Goal: Task Accomplishment & Management: Complete application form

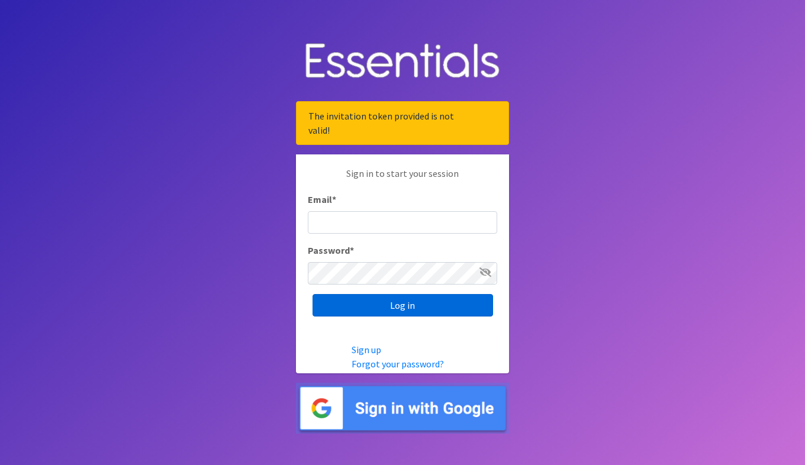
type input "[PERSON_NAME][EMAIL_ADDRESS][DOMAIN_NAME]"
click at [409, 305] on input "Log in" at bounding box center [402, 305] width 180 height 22
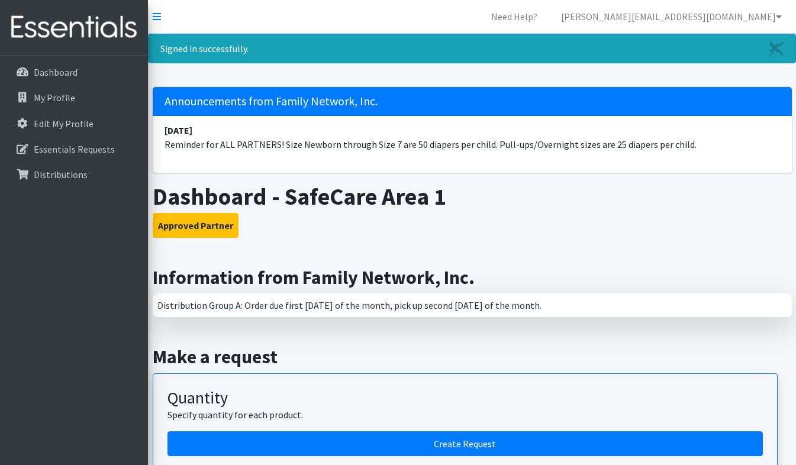
scroll to position [131, 0]
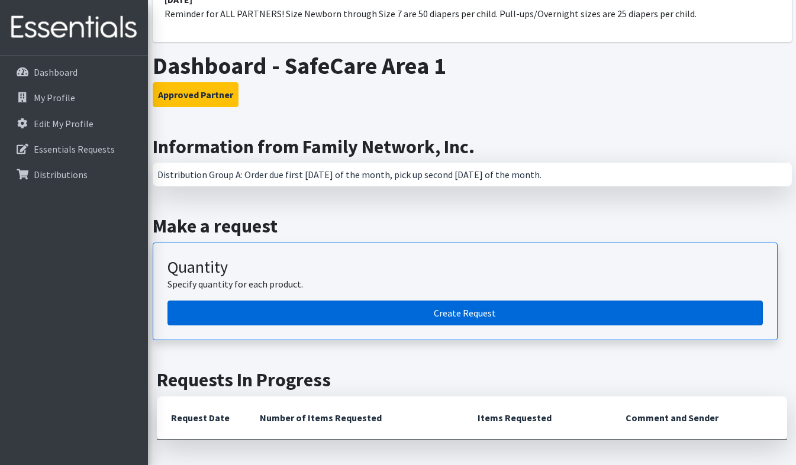
click at [403, 313] on link "Create Request" at bounding box center [464, 313] width 595 height 25
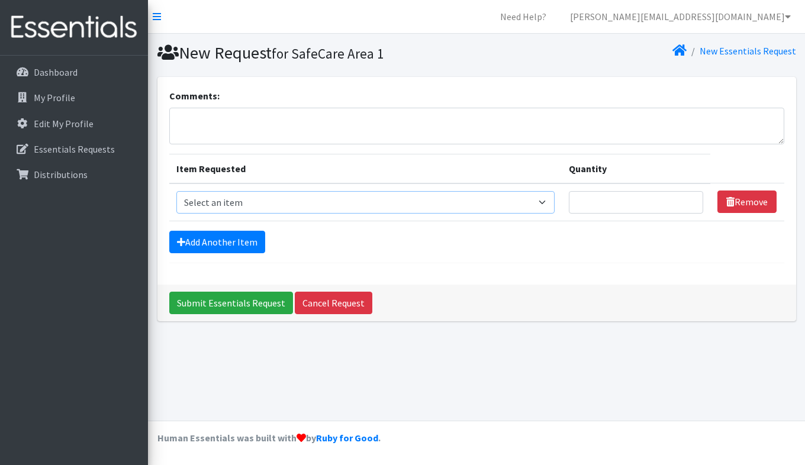
click at [389, 199] on select "Select an item Adult Briefs (Large/X-Large) Adult Briefs (Medium/Large) Adult B…" at bounding box center [365, 202] width 379 height 22
click at [346, 208] on select "Select an item Adult Briefs (Large/X-Large) Adult Briefs (Medium/Large) Adult B…" at bounding box center [365, 202] width 379 height 22
select select "4561"
click at [176, 191] on select "Select an item Adult Briefs (Large/X-Large) Adult Briefs (Medium/Large) Adult B…" at bounding box center [365, 202] width 379 height 22
click at [619, 201] on input "Quantity" at bounding box center [636, 202] width 134 height 22
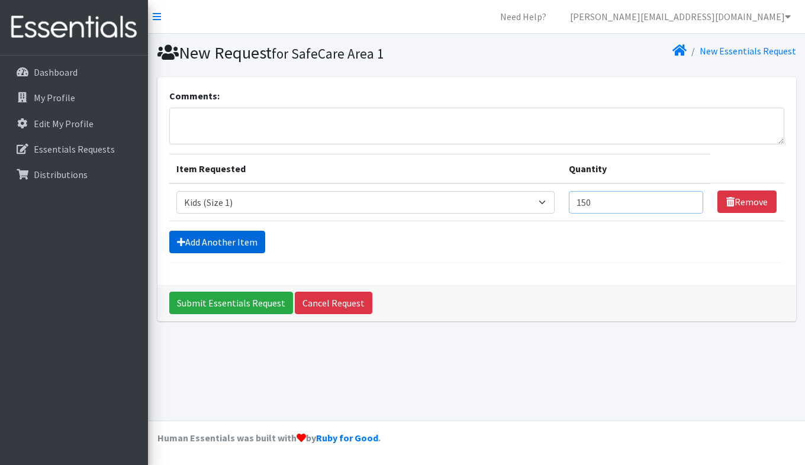
type input "150"
click at [221, 241] on link "Add Another Item" at bounding box center [217, 242] width 96 height 22
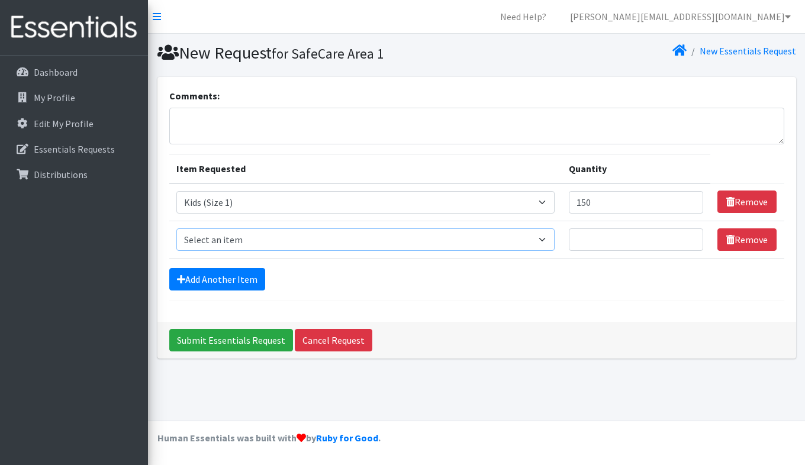
click at [248, 240] on select "Select an item Adult Briefs (Large/X-Large) Adult Briefs (Medium/Large) Adult B…" at bounding box center [365, 239] width 379 height 22
select select "4562"
click at [176, 228] on select "Select an item Adult Briefs (Large/X-Large) Adult Briefs (Medium/Large) Adult B…" at bounding box center [365, 239] width 379 height 22
click at [608, 240] on input "Quantity" at bounding box center [636, 239] width 134 height 22
type input "125"
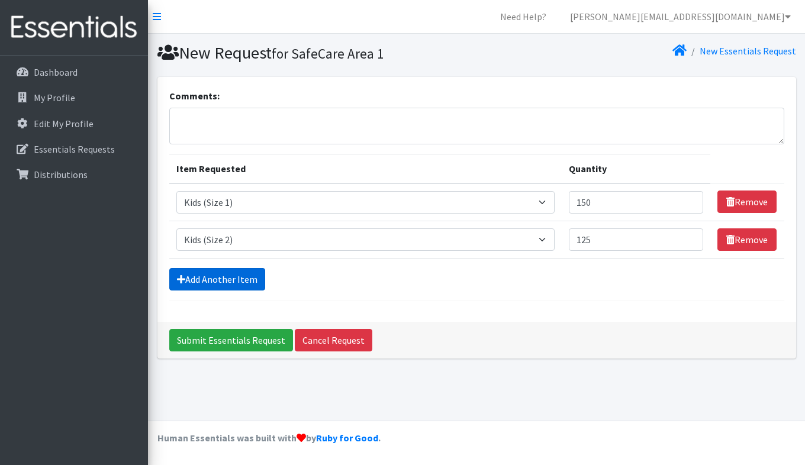
click at [221, 282] on link "Add Another Item" at bounding box center [217, 279] width 96 height 22
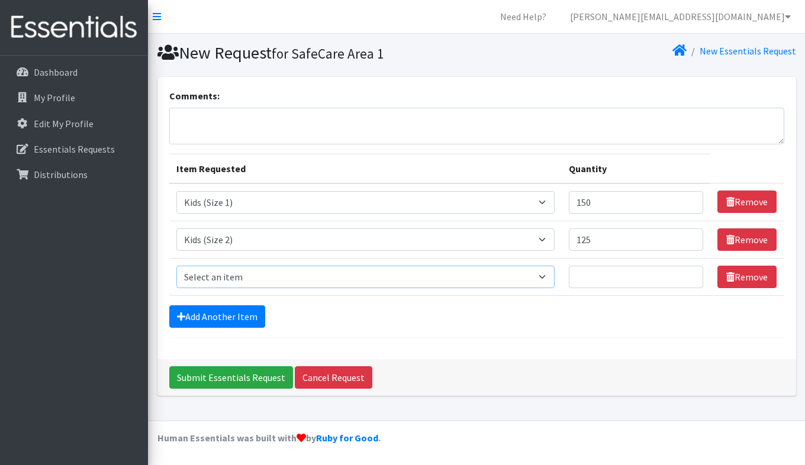
click at [244, 280] on select "Select an item Adult Briefs (Large/X-Large) Adult Briefs (Medium/Large) Adult B…" at bounding box center [365, 277] width 379 height 22
select select "15302"
click at [176, 266] on select "Select an item Adult Briefs (Large/X-Large) Adult Briefs (Medium/Large) Adult B…" at bounding box center [365, 277] width 379 height 22
click at [614, 277] on input "Quantity" at bounding box center [636, 277] width 134 height 22
type input "1"
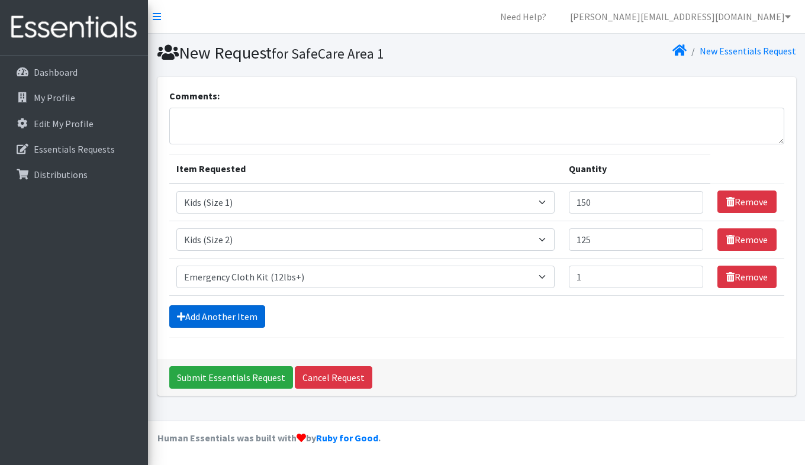
click at [224, 317] on link "Add Another Item" at bounding box center [217, 316] width 96 height 22
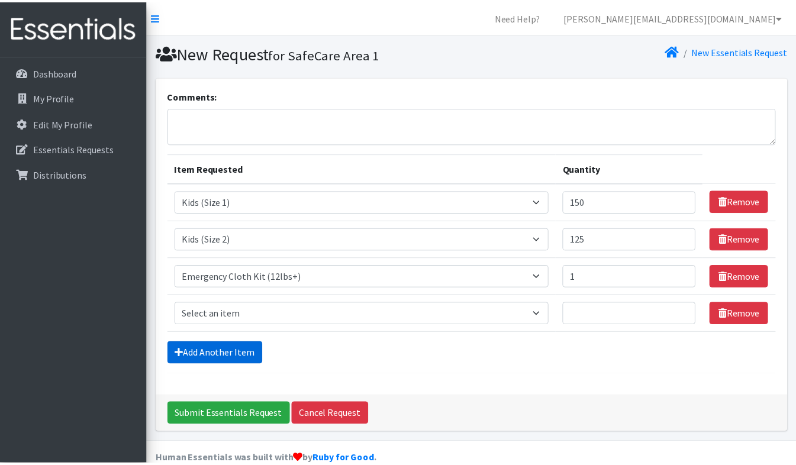
scroll to position [21, 0]
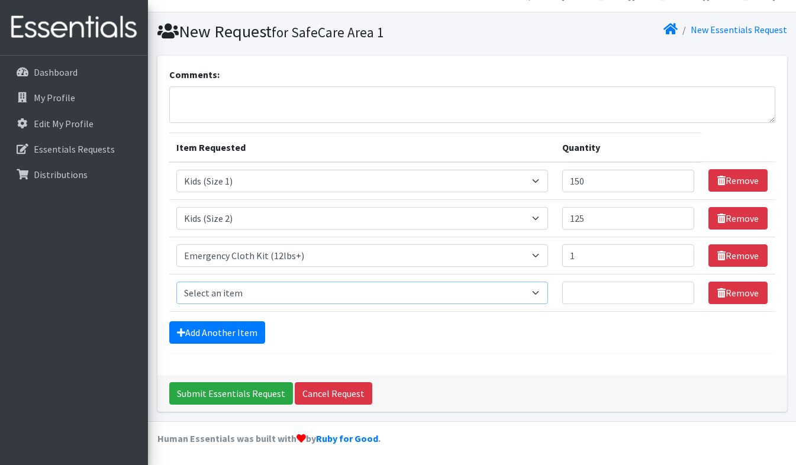
click at [525, 296] on select "Select an item Adult Briefs (Large/X-Large) Adult Briefs (Medium/Large) Adult B…" at bounding box center [362, 293] width 372 height 22
select select "4567"
click at [176, 282] on select "Select an item Adult Briefs (Large/X-Large) Adult Briefs (Medium/Large) Adult B…" at bounding box center [362, 293] width 372 height 22
click at [620, 295] on input "Quantity" at bounding box center [628, 293] width 133 height 22
type input "150"
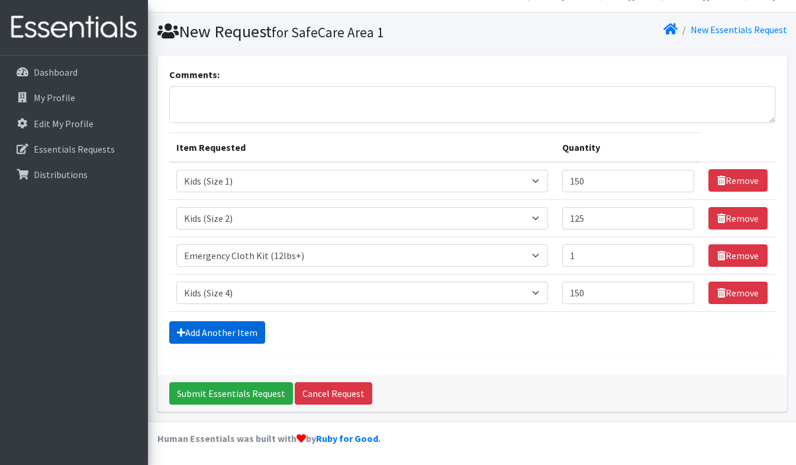
click at [211, 327] on link "Add Another Item" at bounding box center [217, 332] width 96 height 22
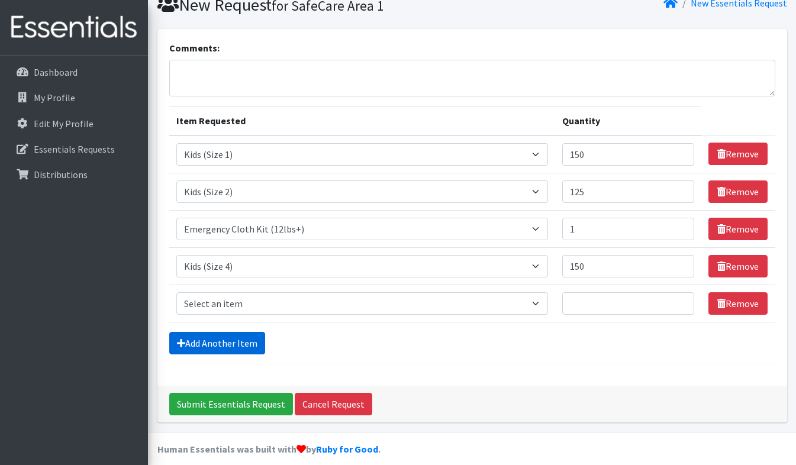
scroll to position [59, 0]
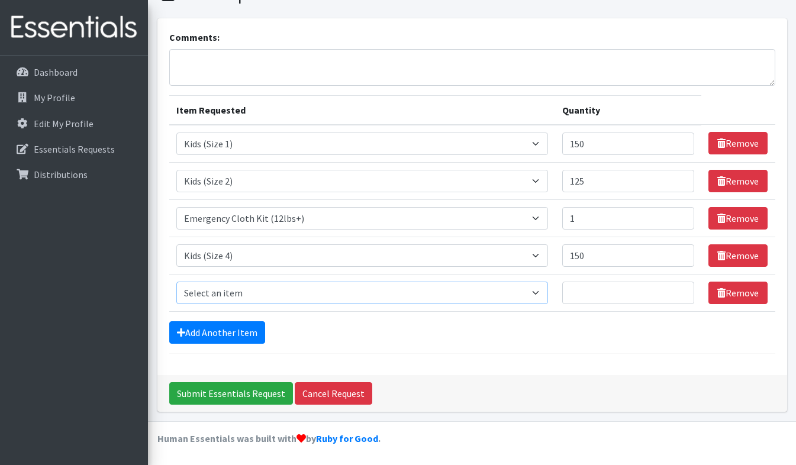
click at [240, 284] on select "Select an item Adult Briefs (Large/X-Large) Adult Briefs (Medium/Large) Adult B…" at bounding box center [362, 293] width 372 height 22
select select "4568"
click at [176, 282] on select "Select an item Adult Briefs (Large/X-Large) Adult Briefs (Medium/Large) Adult B…" at bounding box center [362, 293] width 372 height 22
click at [586, 290] on input "Quantity" at bounding box center [628, 293] width 133 height 22
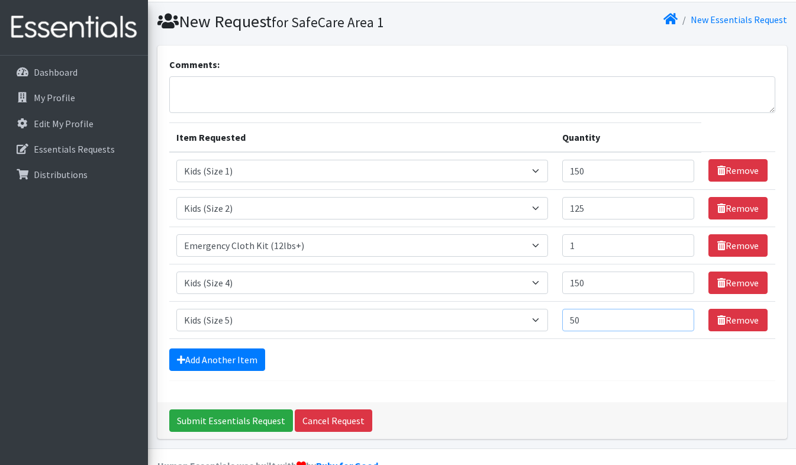
scroll to position [0, 0]
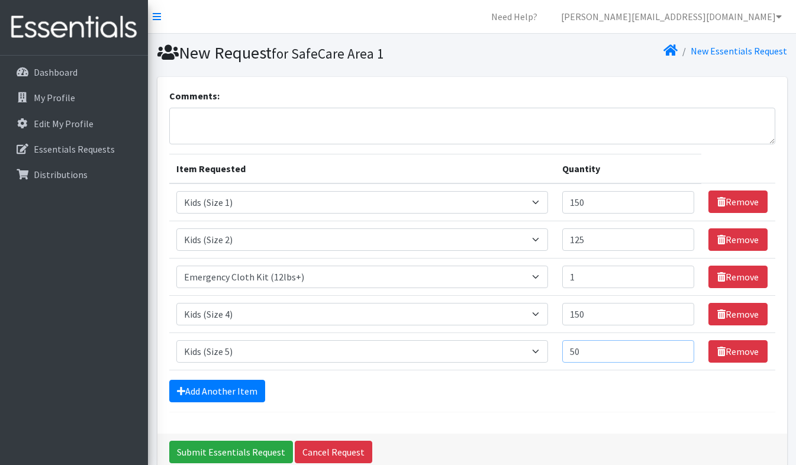
type input "50"
click at [253, 130] on textarea "Comments:" at bounding box center [472, 126] width 606 height 37
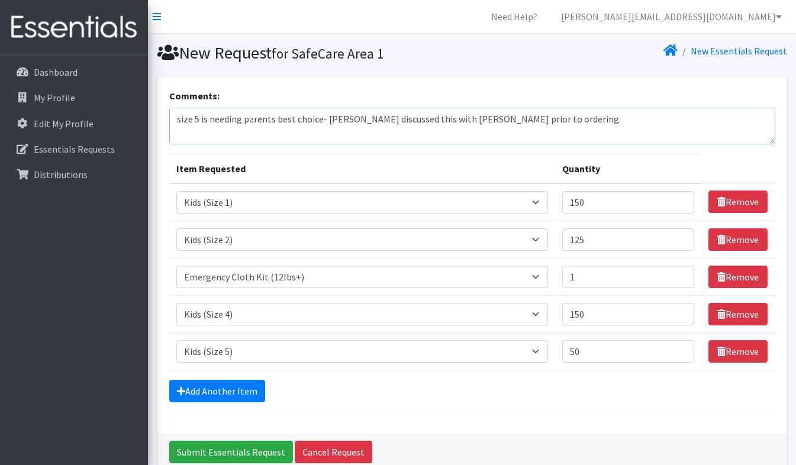
type textarea "size 5 is needing parents best choice- [PERSON_NAME] discussed this with [PERSO…"
click at [242, 390] on link "Add Another Item" at bounding box center [217, 391] width 96 height 22
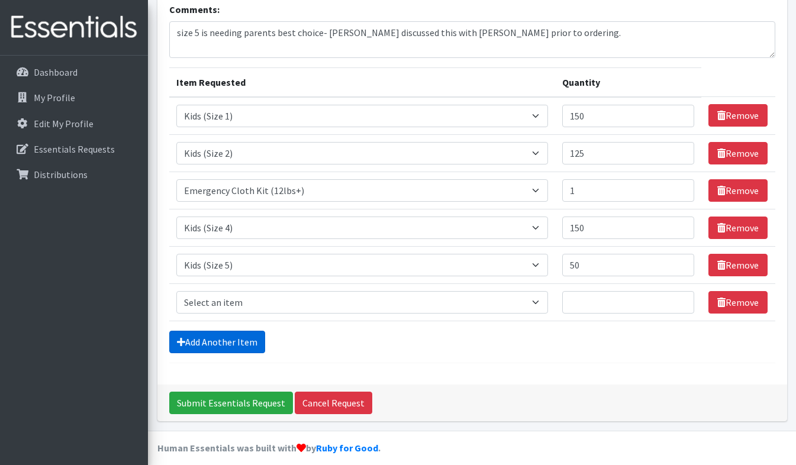
scroll to position [96, 0]
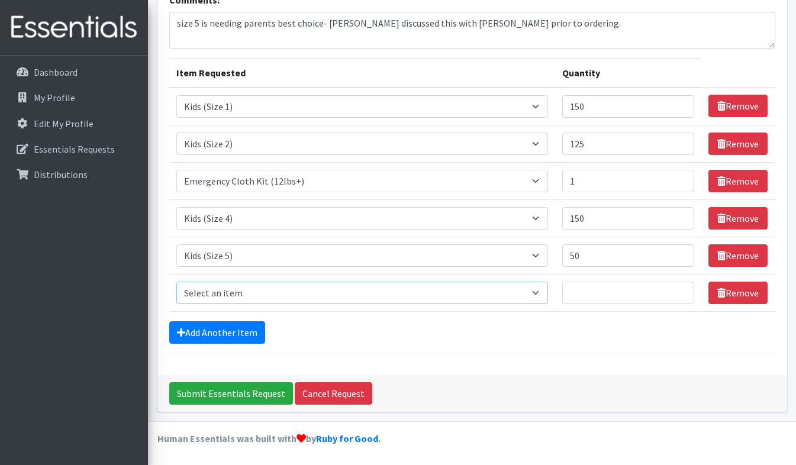
click at [267, 290] on select "Select an item Adult Briefs (Large/X-Large) Adult Briefs (Medium/Large) Adult B…" at bounding box center [362, 293] width 372 height 22
select select "4572"
click at [176, 282] on select "Select an item Adult Briefs (Large/X-Large) Adult Briefs (Medium/Large) Adult B…" at bounding box center [362, 293] width 372 height 22
click at [601, 286] on input "Quantity" at bounding box center [628, 293] width 133 height 22
type input "200"
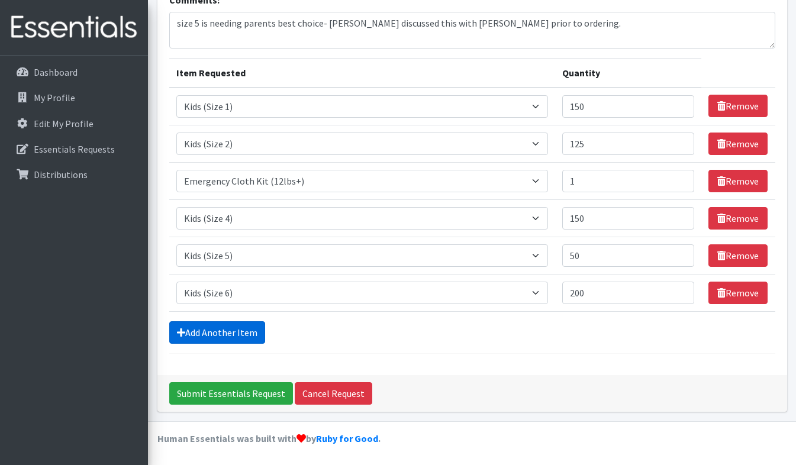
click at [230, 327] on link "Add Another Item" at bounding box center [217, 332] width 96 height 22
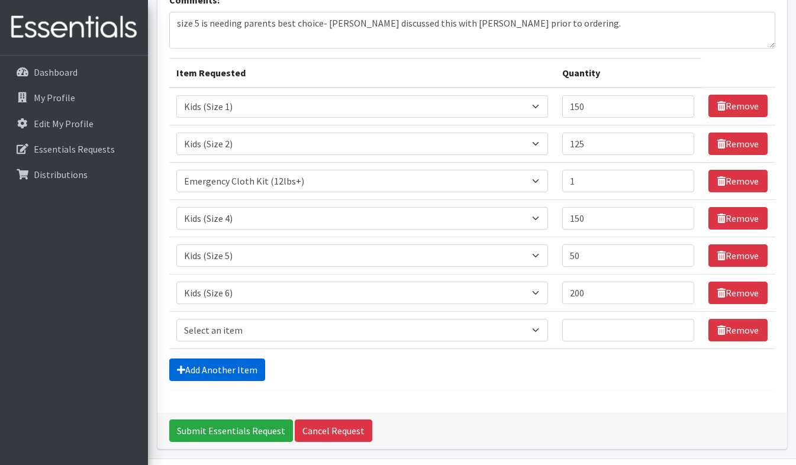
scroll to position [133, 0]
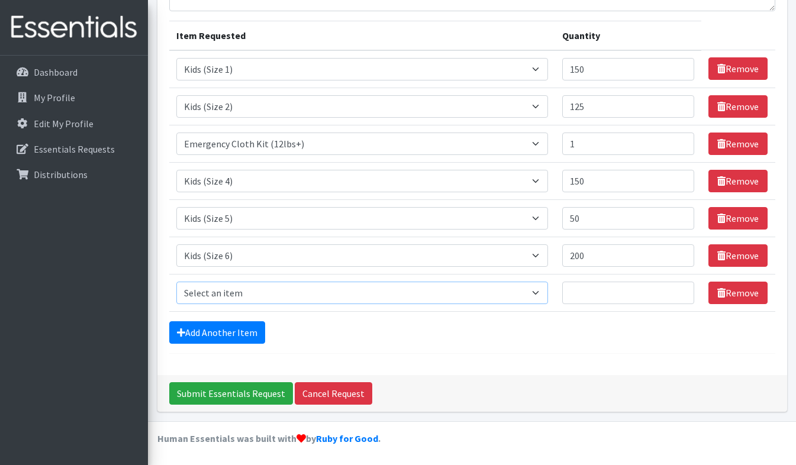
click at [276, 288] on select "Select an item Adult Briefs (Large/X-Large) Adult Briefs (Medium/Large) Adult B…" at bounding box center [362, 293] width 372 height 22
select select "13208"
click at [176, 282] on select "Select an item Adult Briefs (Large/X-Large) Adult Briefs (Medium/Large) Adult B…" at bounding box center [362, 293] width 372 height 22
click at [599, 292] on input "Quantity" at bounding box center [628, 293] width 133 height 22
type input "50"
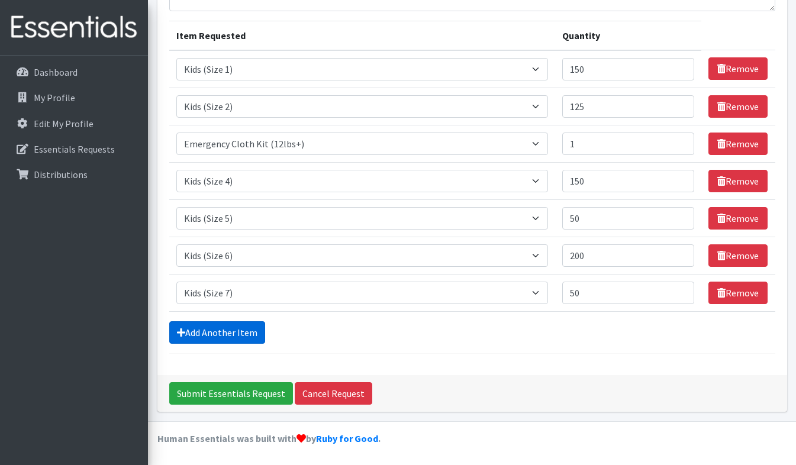
click at [230, 325] on link "Add Another Item" at bounding box center [217, 332] width 96 height 22
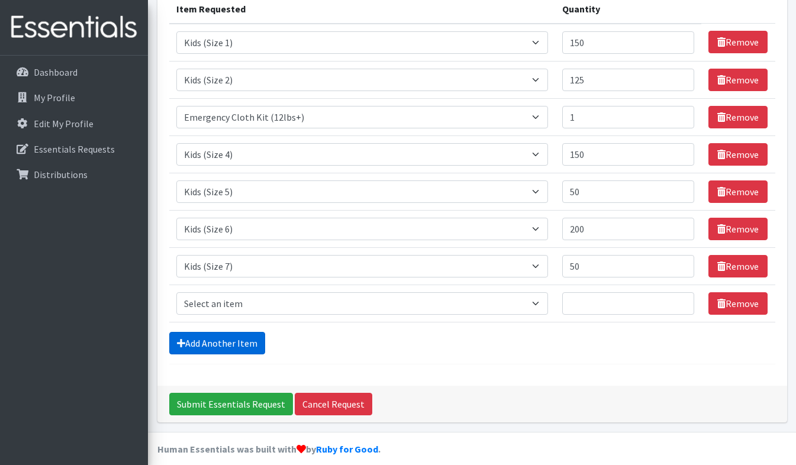
scroll to position [170, 0]
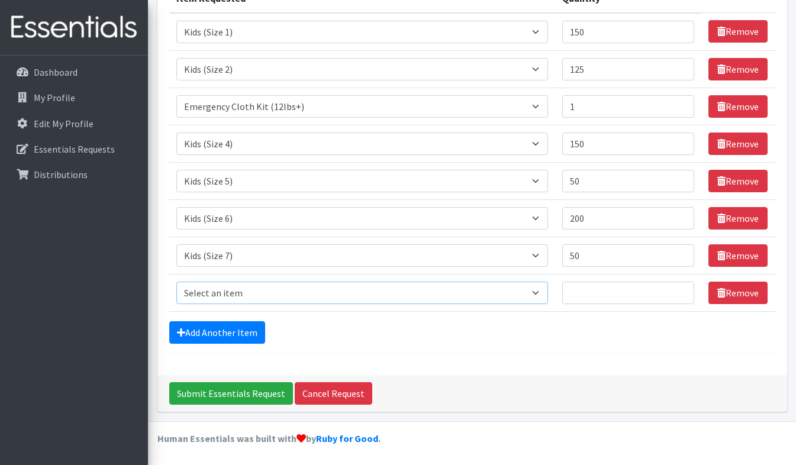
click at [267, 301] on select "Select an item Adult Briefs (Large/X-Large) Adult Briefs (Medium/Large) Adult B…" at bounding box center [362, 293] width 372 height 22
select select "4574"
click at [176, 282] on select "Select an item Adult Briefs (Large/X-Large) Adult Briefs (Medium/Large) Adult B…" at bounding box center [362, 293] width 372 height 22
click at [611, 288] on input "Quantity" at bounding box center [628, 293] width 133 height 22
type input "25"
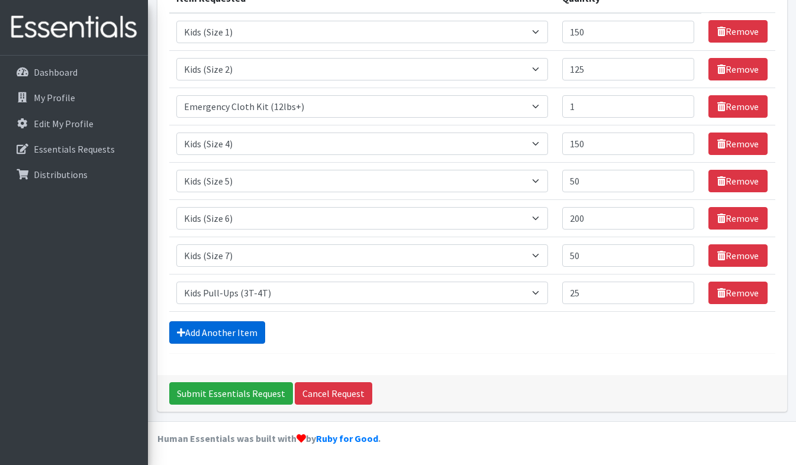
click at [191, 327] on link "Add Another Item" at bounding box center [217, 332] width 96 height 22
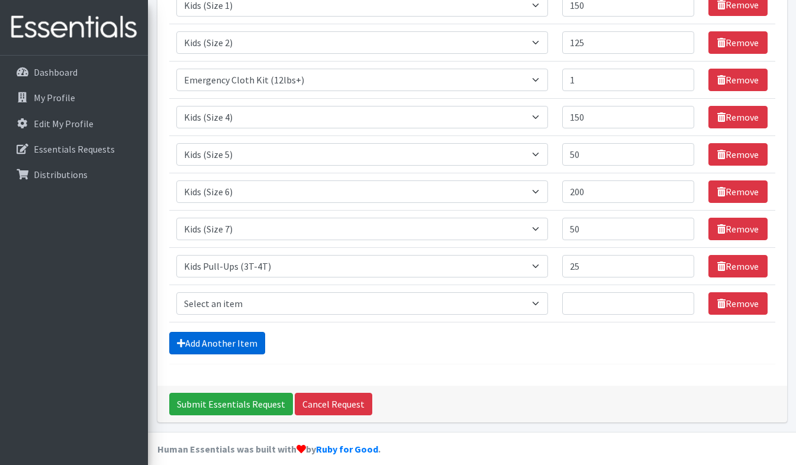
scroll to position [208, 0]
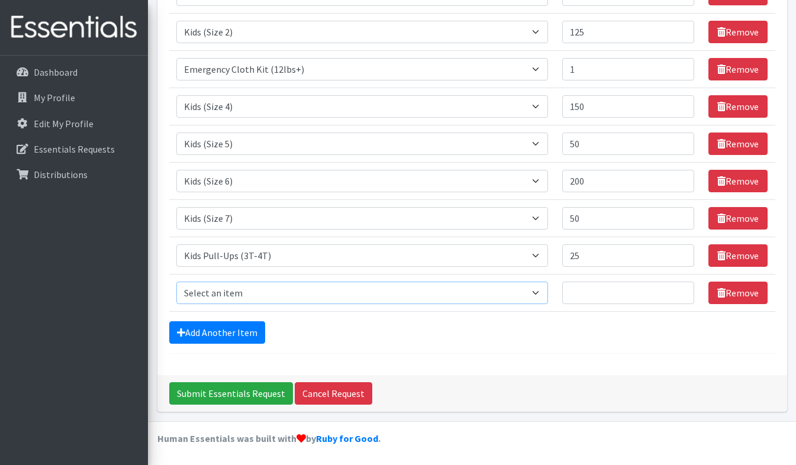
click at [247, 288] on select "Select an item Adult Briefs (Large/X-Large) Adult Briefs (Medium/Large) Adult B…" at bounding box center [362, 293] width 372 height 22
select select "4575"
click at [176, 282] on select "Select an item Adult Briefs (Large/X-Large) Adult Briefs (Medium/Large) Adult B…" at bounding box center [362, 293] width 372 height 22
click at [586, 294] on input "Quantity" at bounding box center [628, 293] width 133 height 22
type input "25"
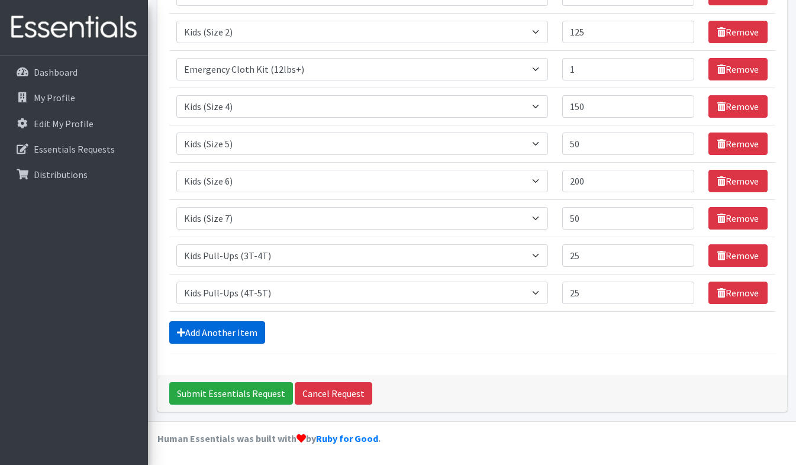
click at [225, 330] on link "Add Another Item" at bounding box center [217, 332] width 96 height 22
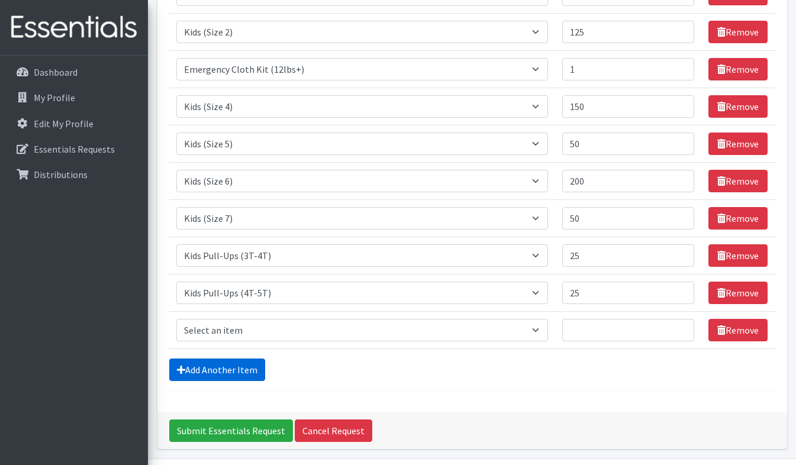
scroll to position [245, 0]
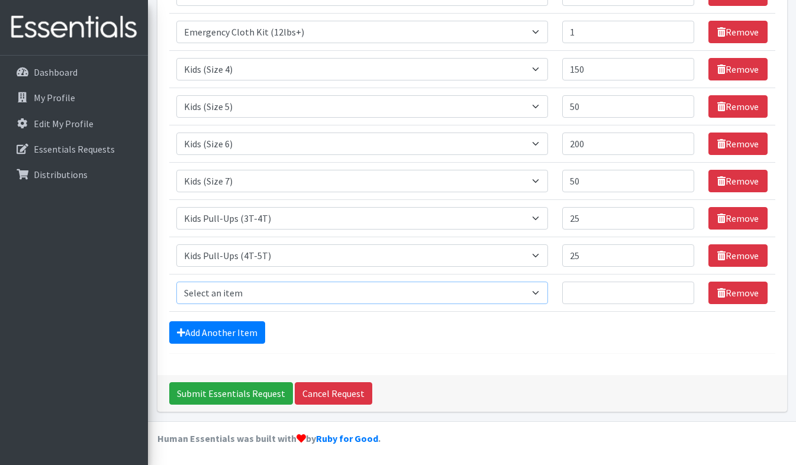
click at [238, 295] on select "Select an item Adult Briefs (Large/X-Large) Adult Briefs (Medium/Large) Adult B…" at bounding box center [362, 293] width 372 height 22
select select "4558"
click at [176, 282] on select "Select an item Adult Briefs (Large/X-Large) Adult Briefs (Medium/Large) Adult B…" at bounding box center [362, 293] width 372 height 22
click at [583, 293] on input "Quantity" at bounding box center [628, 293] width 133 height 22
type input "16"
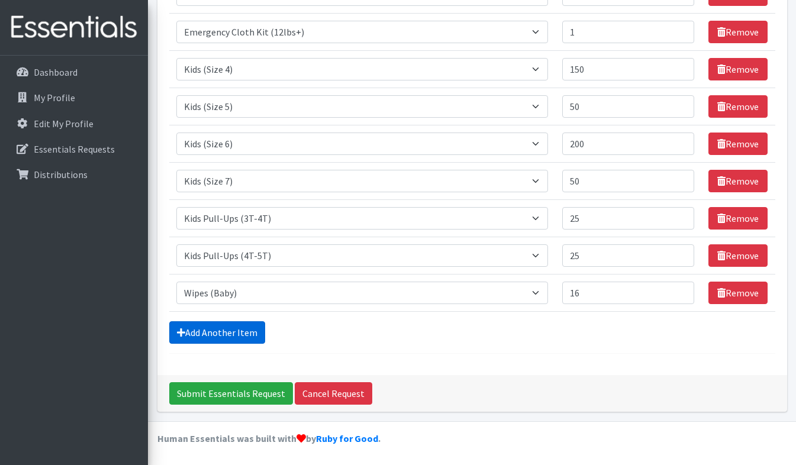
click at [238, 331] on link "Add Another Item" at bounding box center [217, 332] width 96 height 22
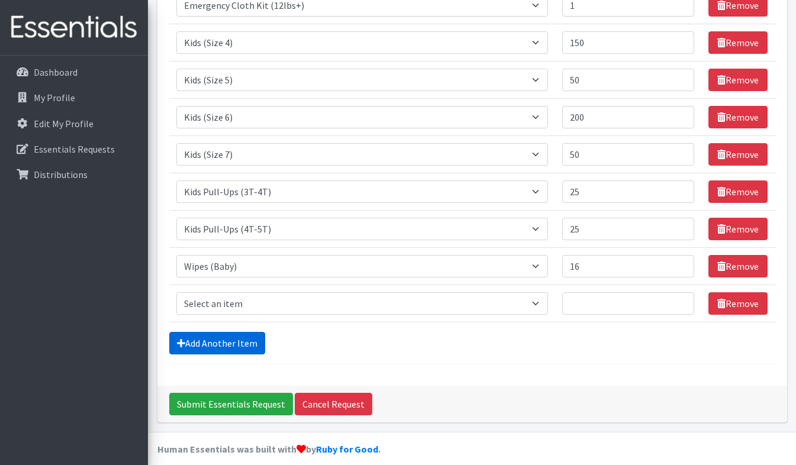
scroll to position [282, 0]
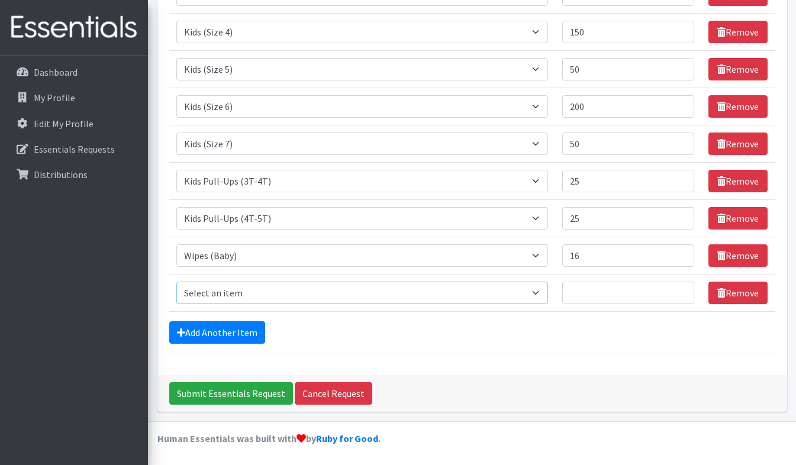
click at [276, 293] on select "Select an item Adult Briefs (Large/X-Large) Adult Briefs (Medium/Large) Adult B…" at bounding box center [362, 293] width 372 height 22
select select "14675"
click at [176, 282] on select "Select an item Adult Briefs (Large/X-Large) Adult Briefs (Medium/Large) Adult B…" at bounding box center [362, 293] width 372 height 22
click at [611, 290] on input "Quantity" at bounding box center [628, 293] width 133 height 22
type input "3"
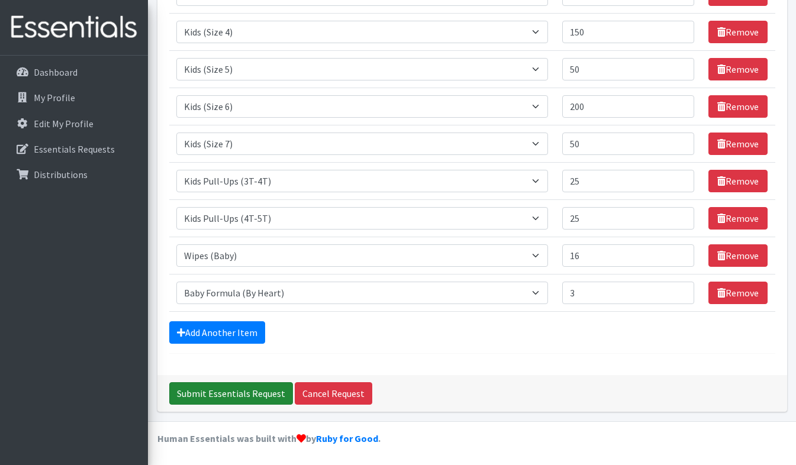
click at [234, 388] on input "Submit Essentials Request" at bounding box center [231, 393] width 124 height 22
